Goal: Task Accomplishment & Management: Manage account settings

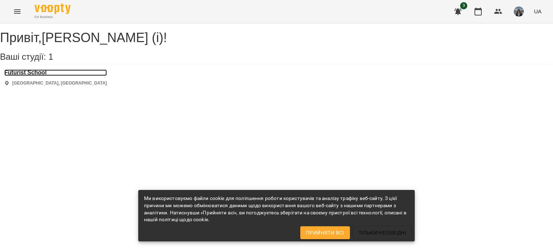
click at [45, 76] on h3 "Futurist School" at bounding box center [55, 72] width 103 height 6
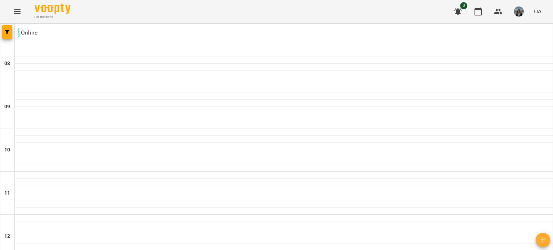
scroll to position [458, 0]
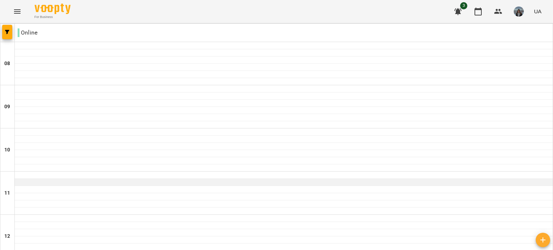
scroll to position [437, 0]
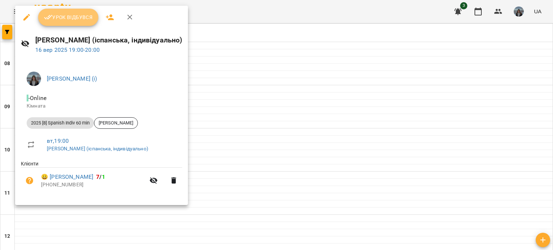
click at [83, 23] on button "Урок відбувся" at bounding box center [68, 17] width 60 height 17
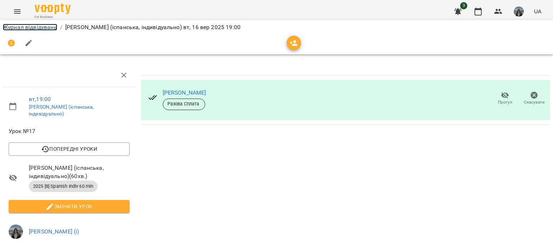
click at [37, 28] on link "Журнал відвідувань" at bounding box center [30, 27] width 54 height 7
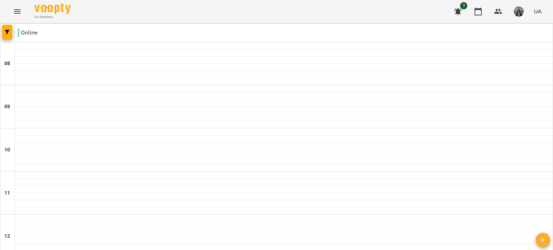
scroll to position [487, 0]
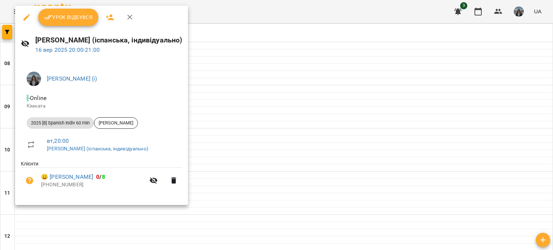
click at [81, 15] on span "Урок відбувся" at bounding box center [68, 17] width 49 height 9
